Goal: Task Accomplishment & Management: Manage account settings

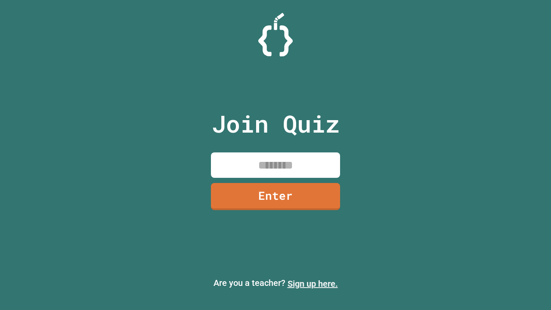
click at [313, 284] on link "Sign up here." at bounding box center [313, 284] width 50 height 10
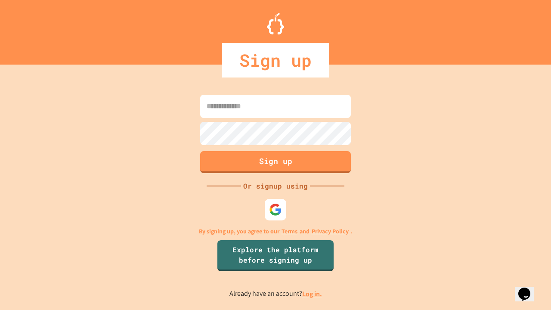
click at [313, 294] on link "Log in." at bounding box center [312, 293] width 20 height 9
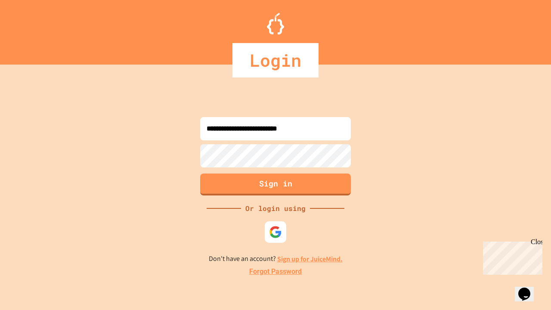
type input "**********"
